Goal: Task Accomplishment & Management: Use online tool/utility

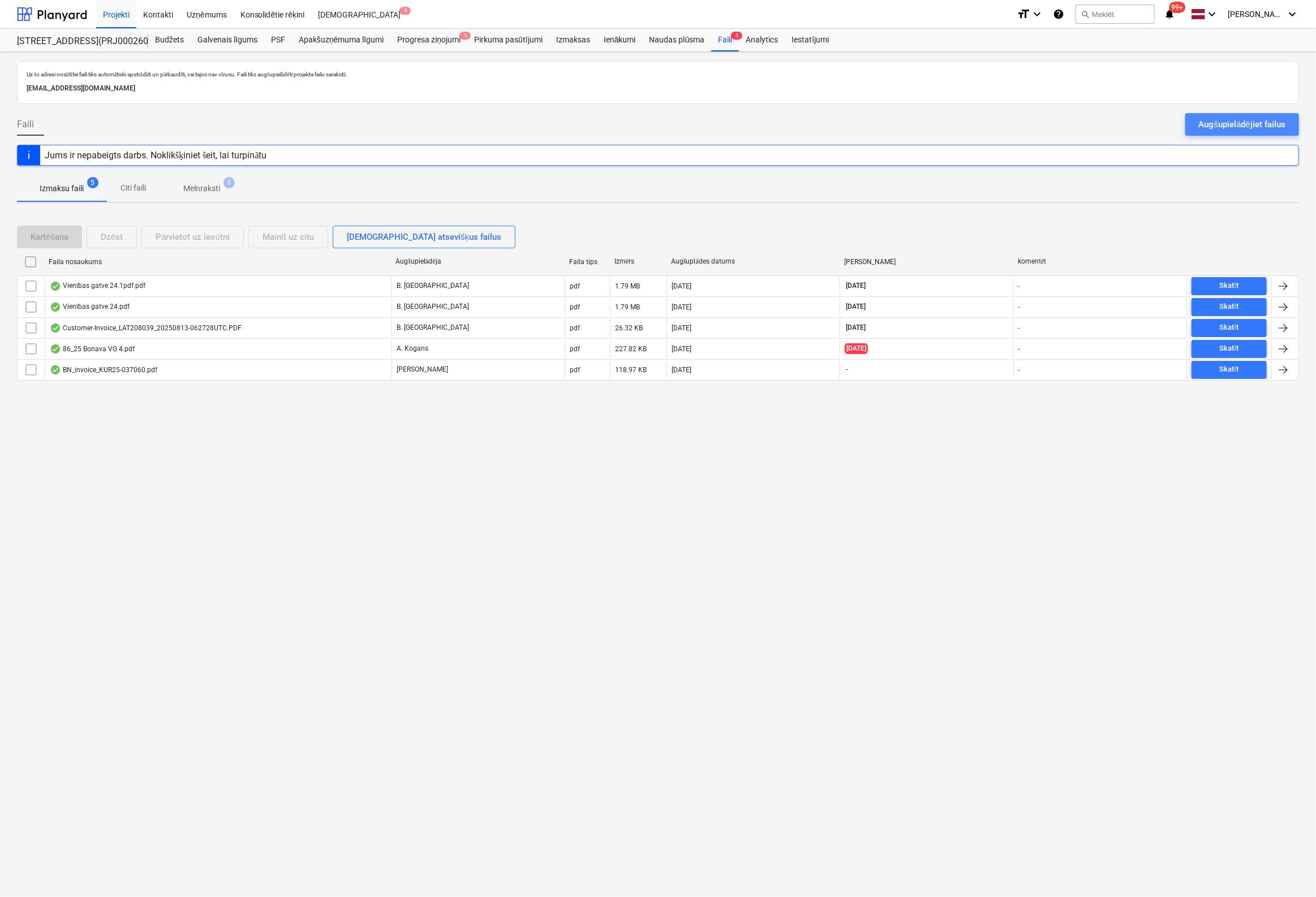
click at [1266, 126] on div "Augšupielādējiet failus" at bounding box center [1241, 124] width 87 height 15
